Goal: Information Seeking & Learning: Check status

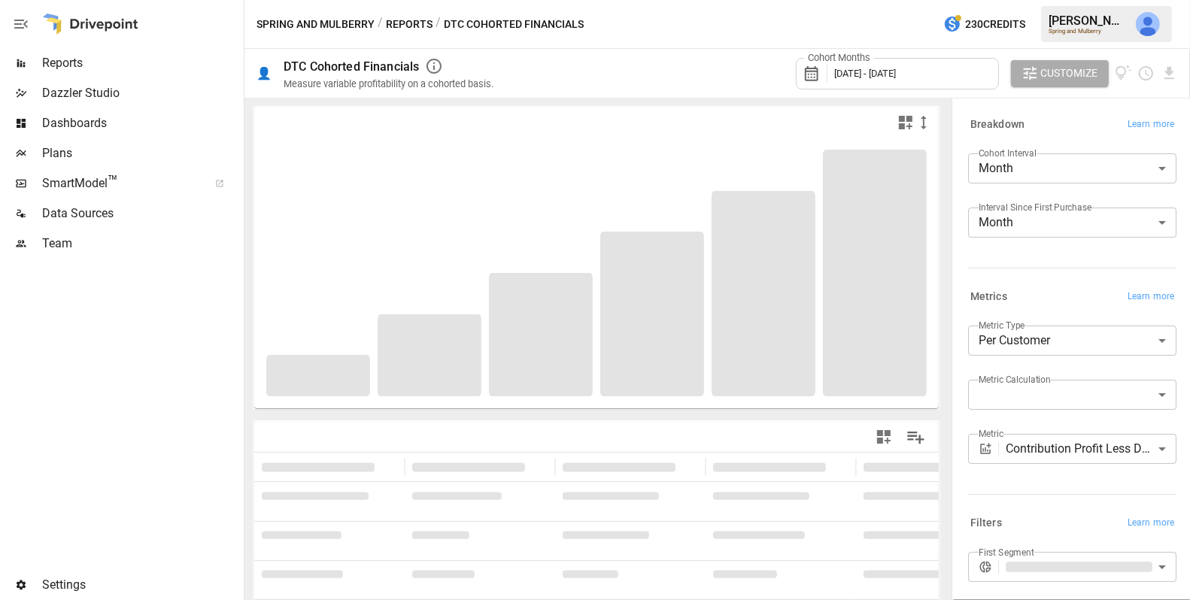
click at [895, 89] on div "Cohort Months [DATE] - [DATE]" at bounding box center [897, 73] width 203 height 41
click at [895, 66] on div "Cohort Months [DATE] - [DATE]" at bounding box center [897, 74] width 203 height 32
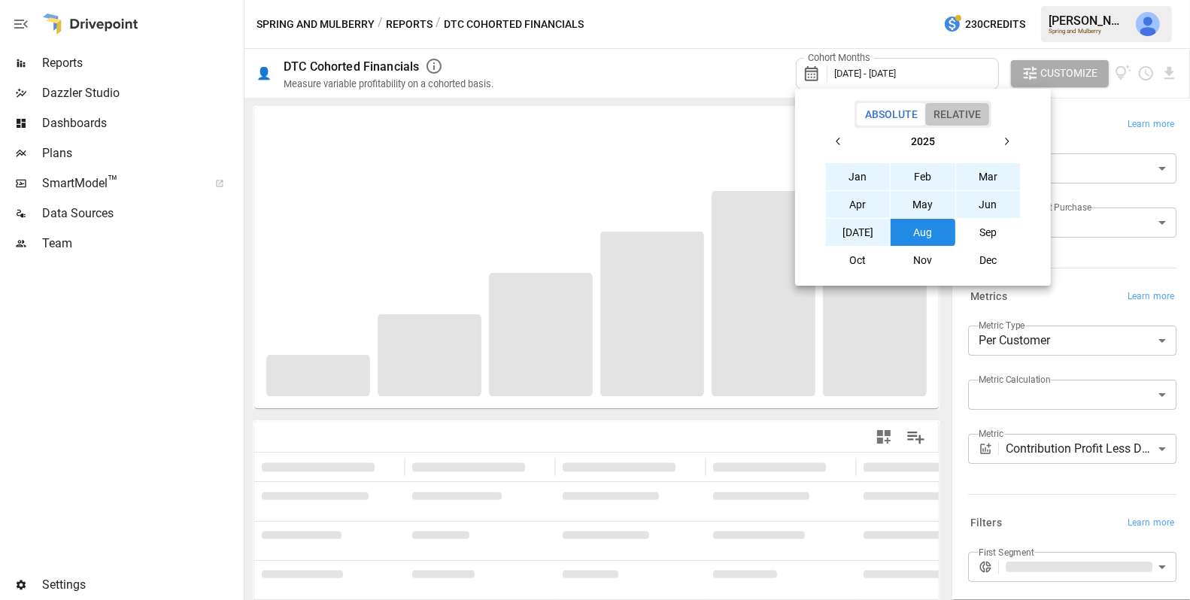
click at [950, 115] on button "Relative" at bounding box center [957, 114] width 64 height 23
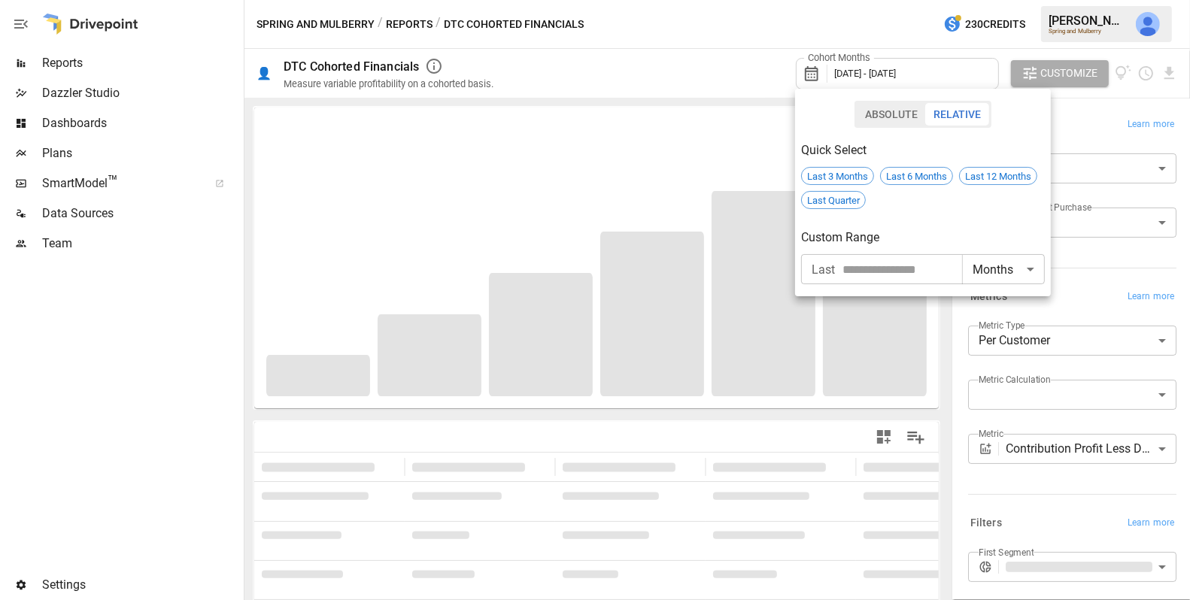
click at [883, 272] on input "number" at bounding box center [903, 269] width 120 height 30
type input "**"
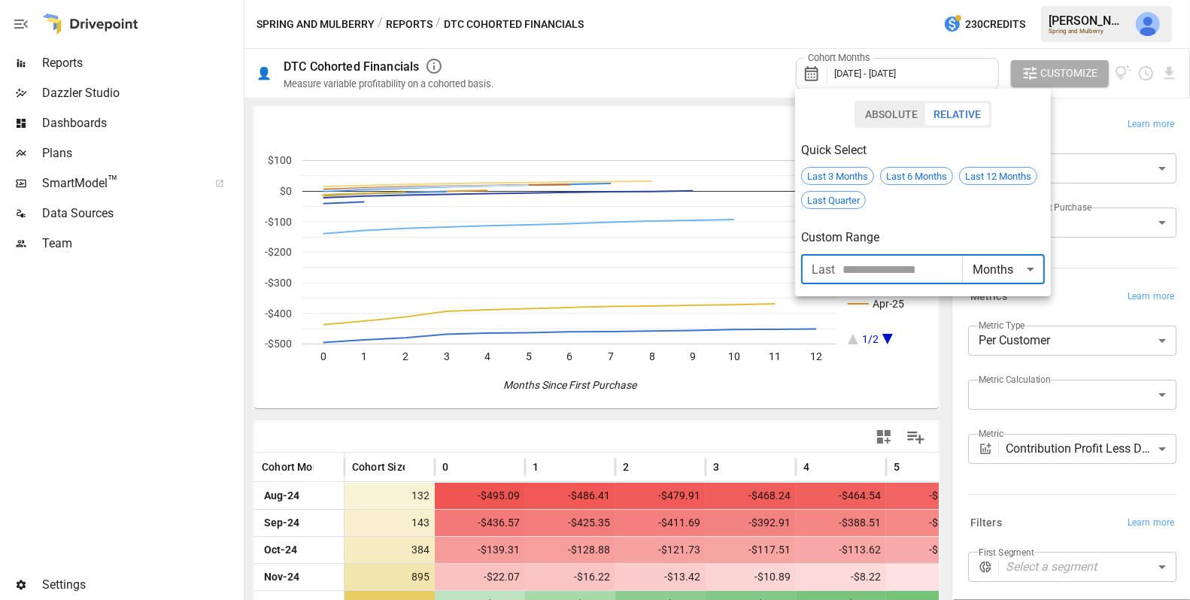
click at [843, 375] on div at bounding box center [595, 300] width 1190 height 600
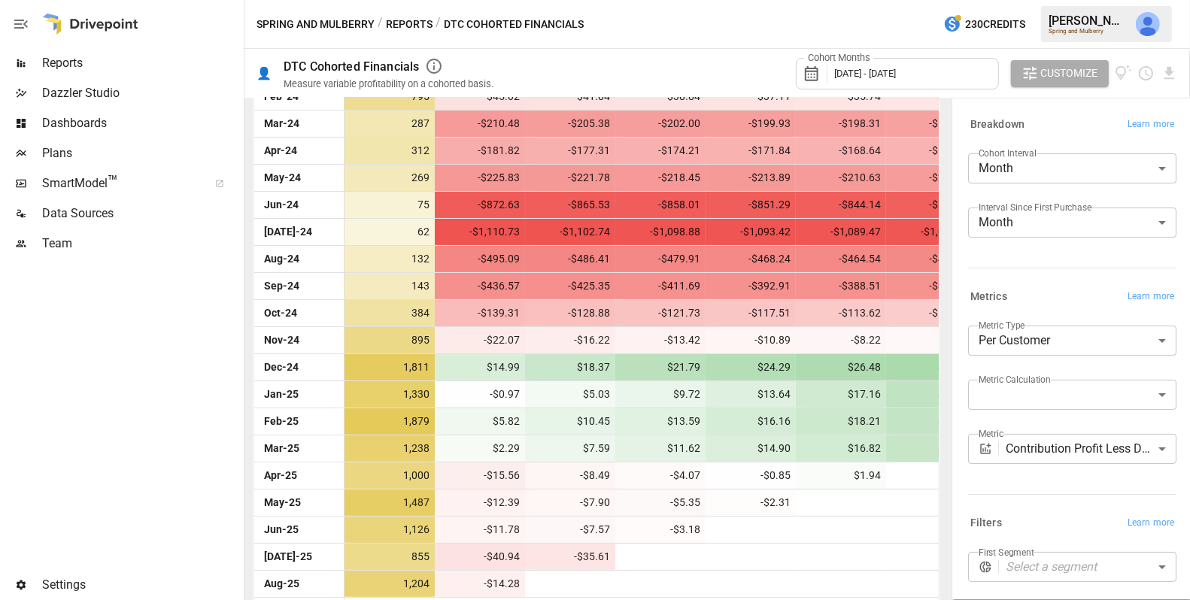
scroll to position [540, 0]
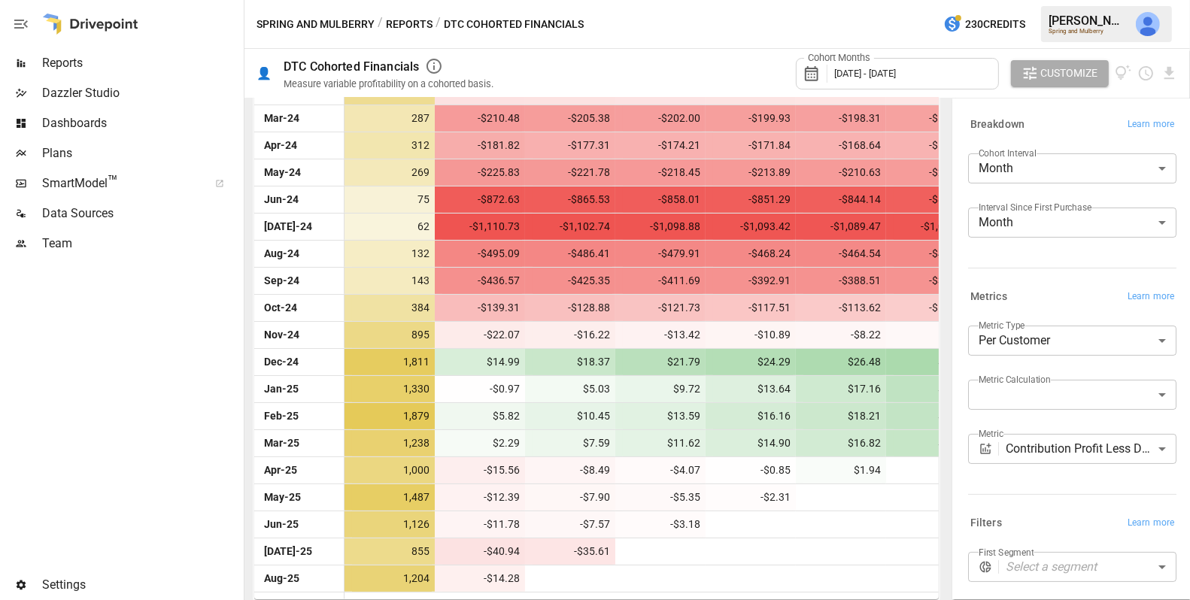
click at [1022, 155] on label "Cohort Interval" at bounding box center [1008, 153] width 58 height 13
click at [1019, 0] on body "Reports Dazzler Studio Dashboards Plans SmartModel ™ Data Sources Team Settings…" at bounding box center [595, 0] width 1190 height 0
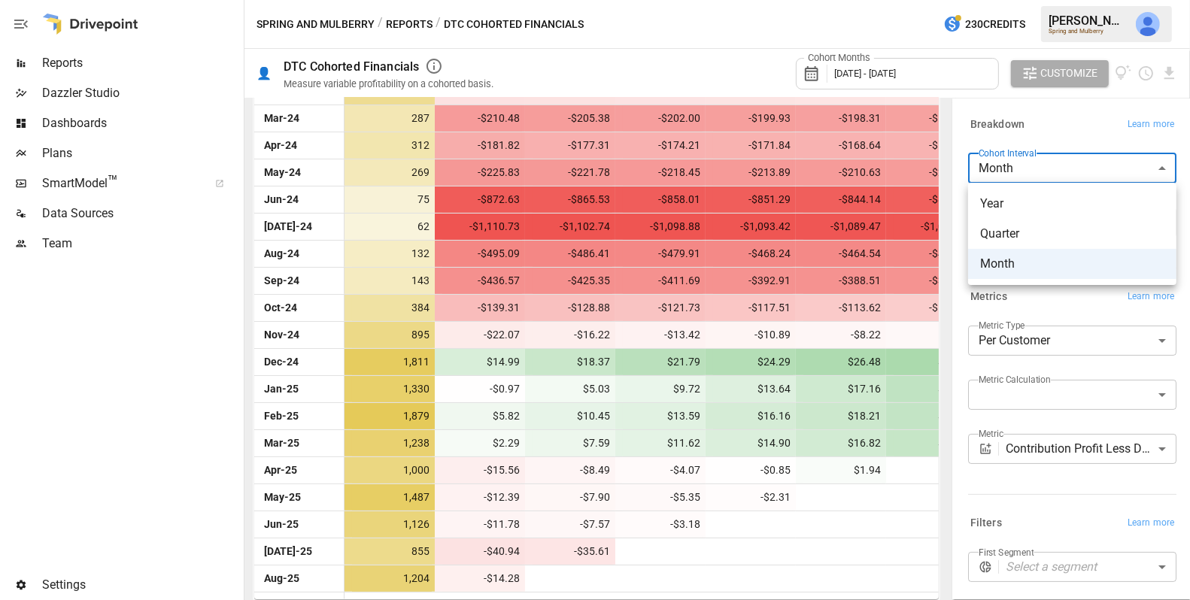
click at [1010, 200] on span "Year" at bounding box center [1072, 204] width 184 height 18
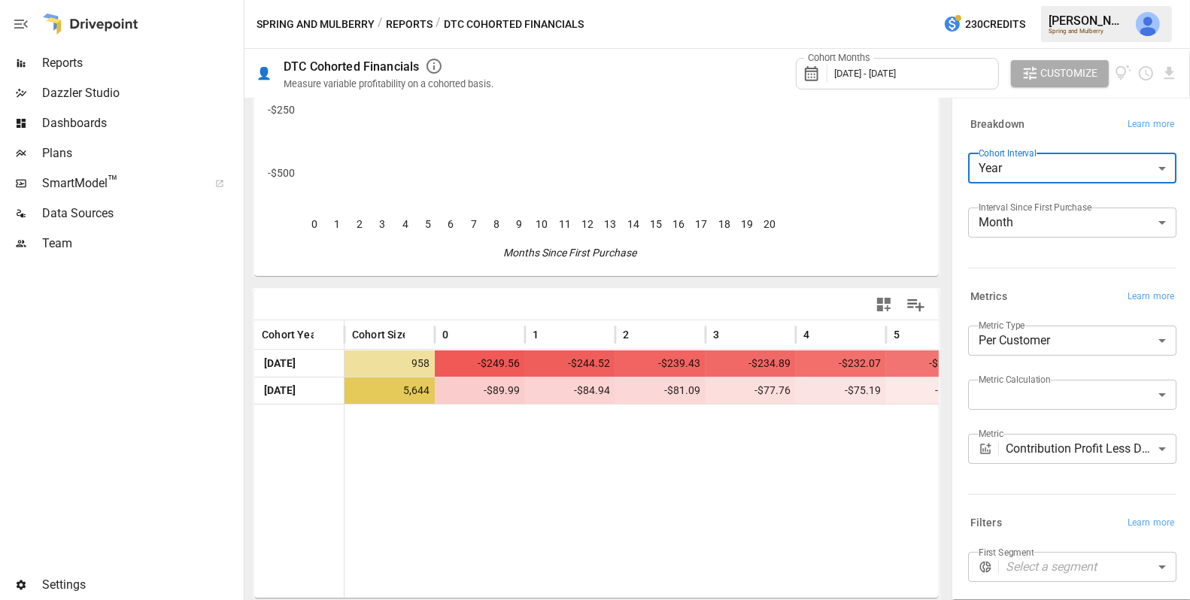
scroll to position [131, 0]
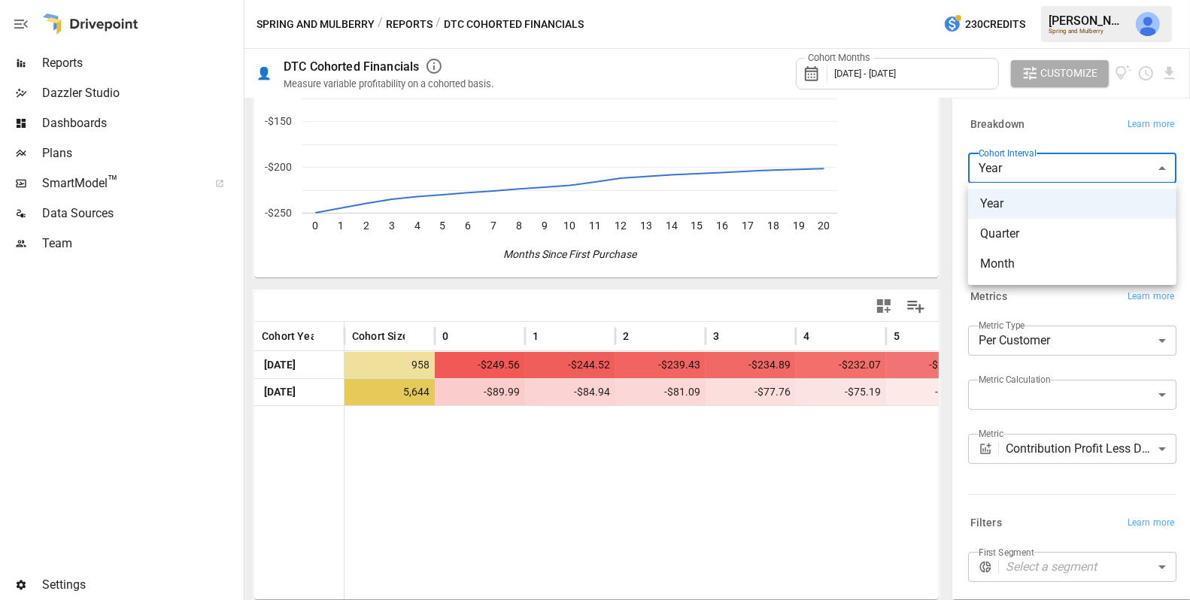
click at [1005, 0] on body "**********" at bounding box center [595, 0] width 1190 height 0
click at [1020, 257] on span "Month" at bounding box center [1072, 264] width 184 height 18
type input "*****"
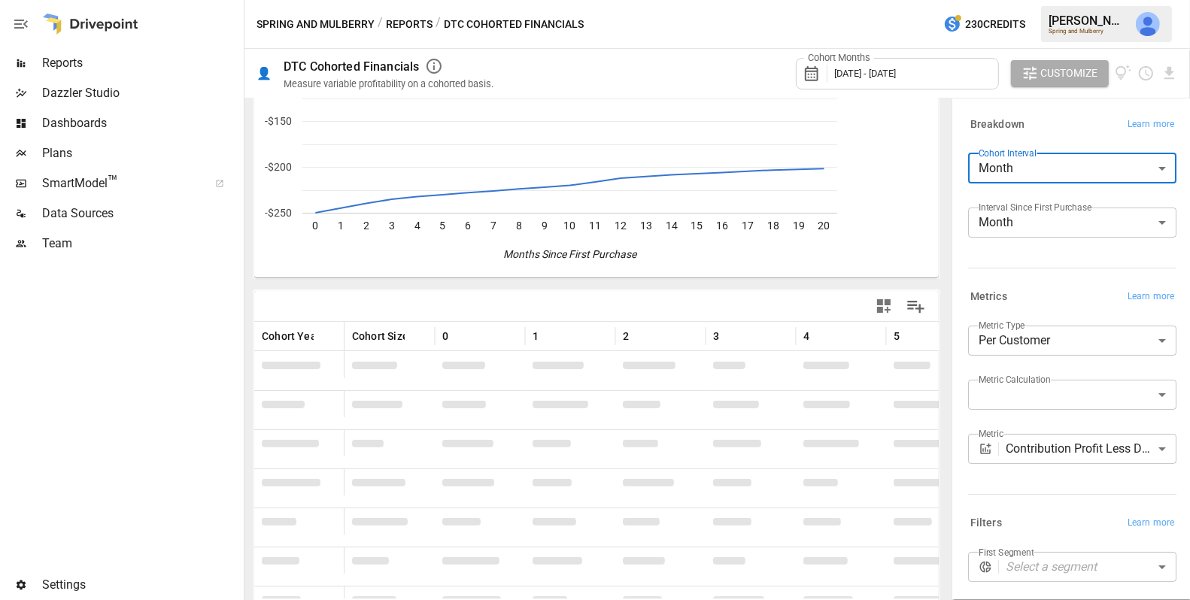
scroll to position [540, 0]
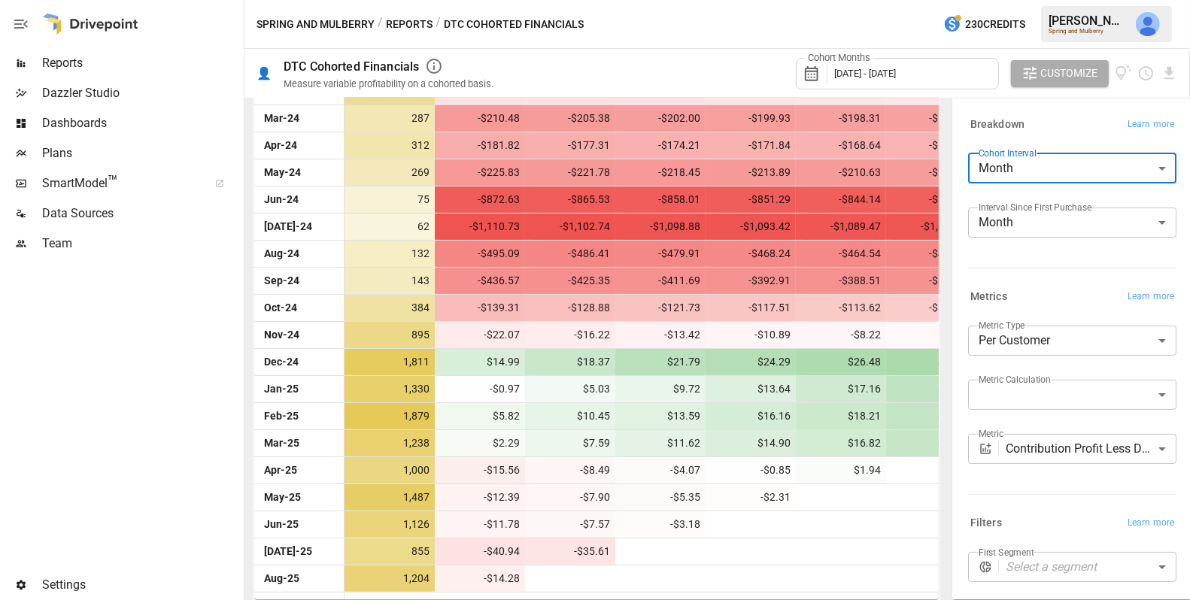
click at [891, 77] on span "[DATE] - [DATE]" at bounding box center [865, 73] width 62 height 11
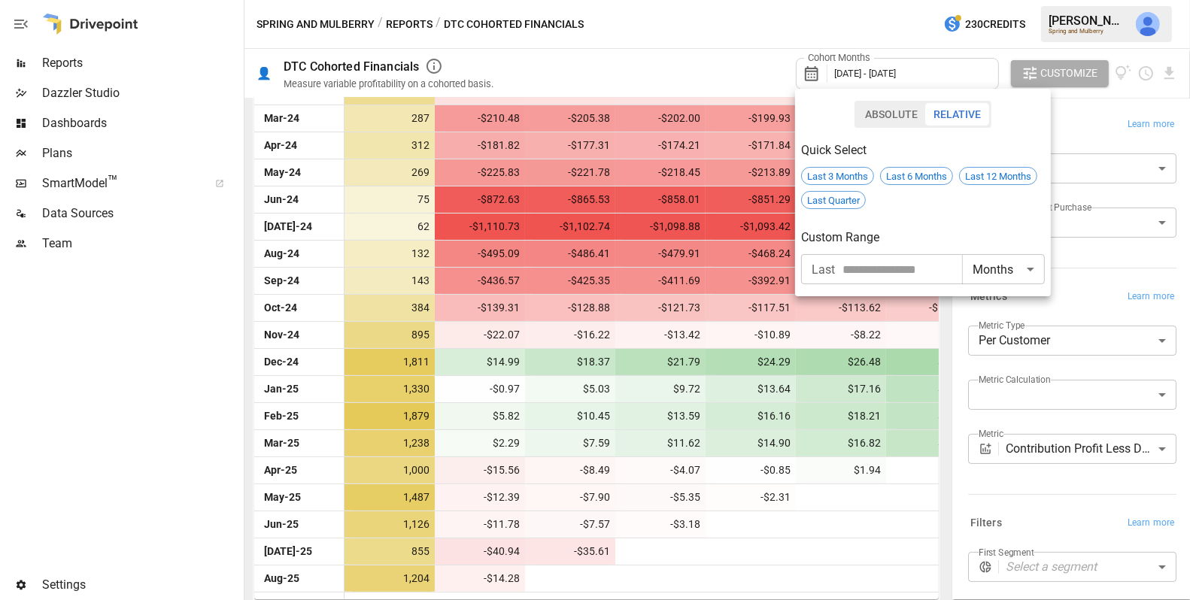
click at [724, 81] on div at bounding box center [595, 300] width 1190 height 600
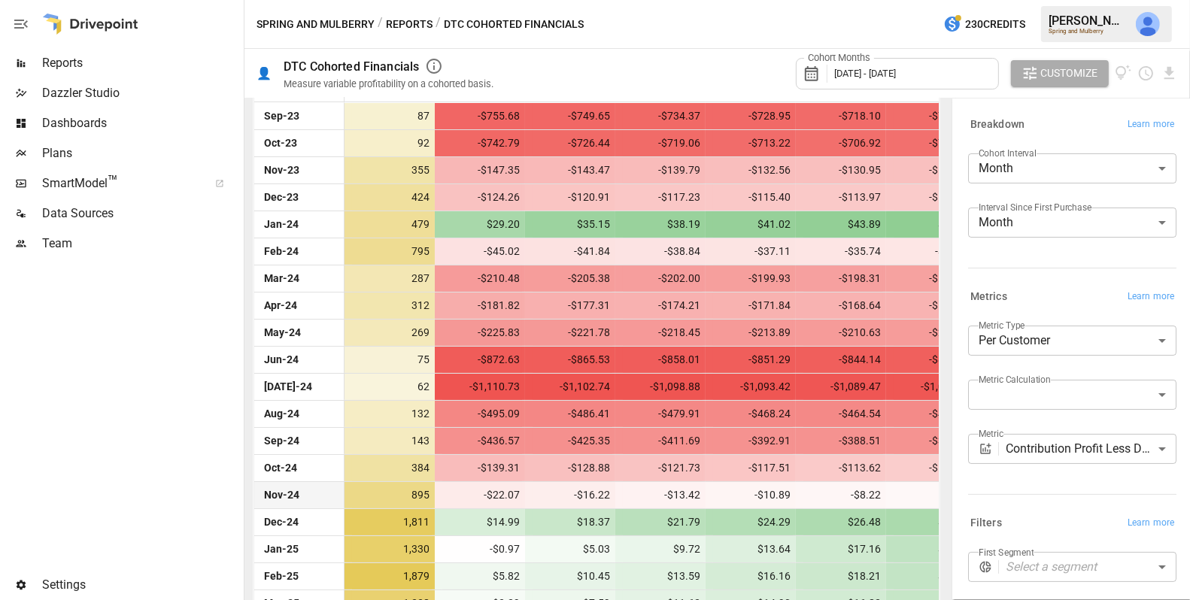
scroll to position [0, 0]
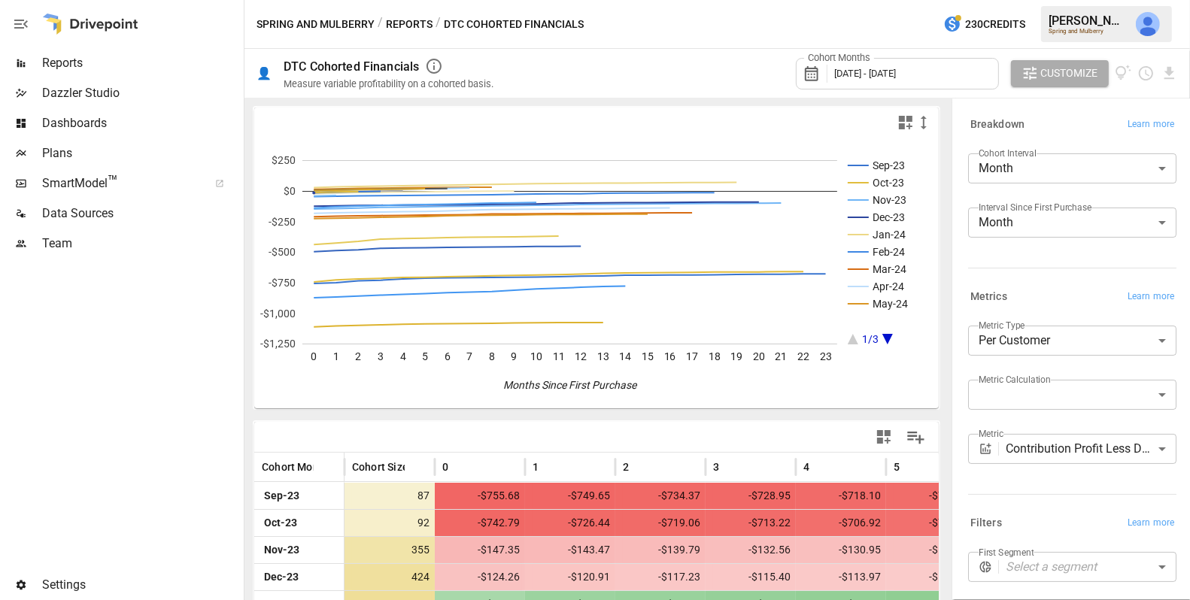
click at [1065, 0] on body "Reports Dazzler Studio Dashboards Plans SmartModel ™ Data Sources Team Settings…" at bounding box center [595, 0] width 1190 height 0
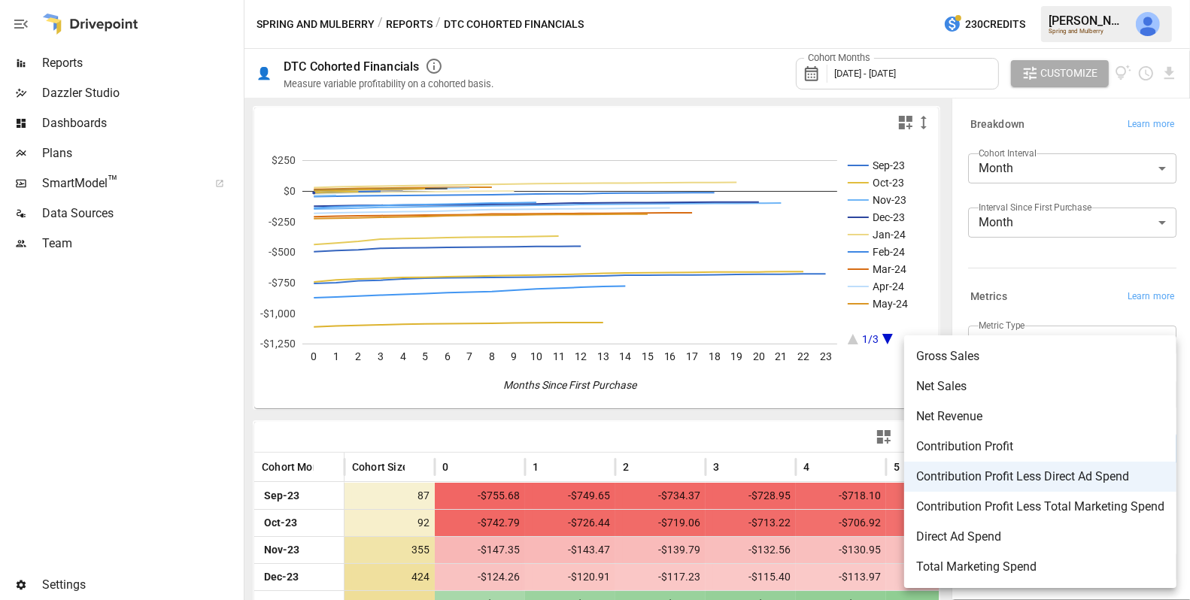
click at [1029, 354] on span "Gross Sales" at bounding box center [1040, 357] width 248 height 18
type input "**********"
